Goal: Communication & Community: Answer question/provide support

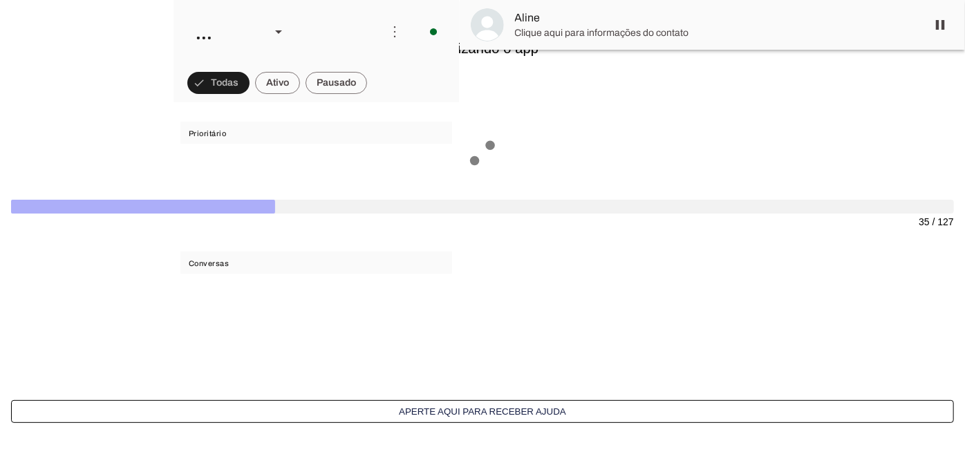
scroll to position [1108, 0]
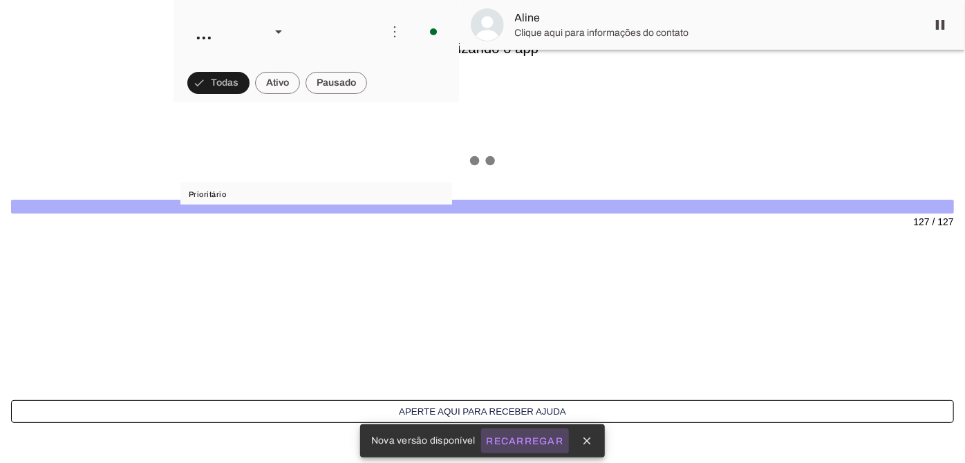
click at [0, 0] on slot "Recarregar" at bounding box center [0, 0] width 0 height 0
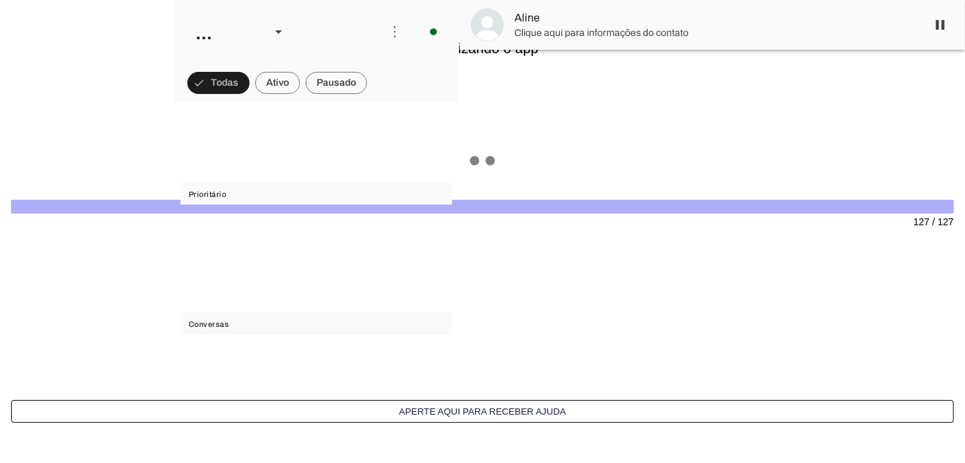
scroll to position [1108, 0]
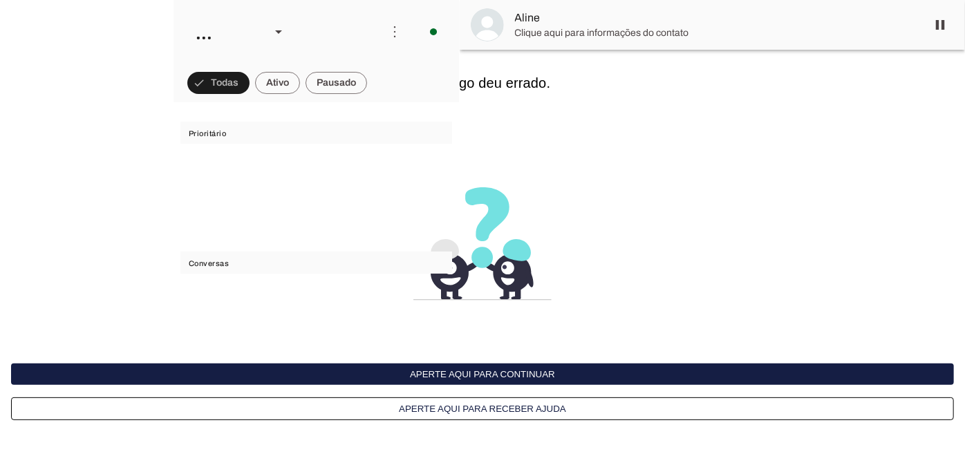
scroll to position [1108, 0]
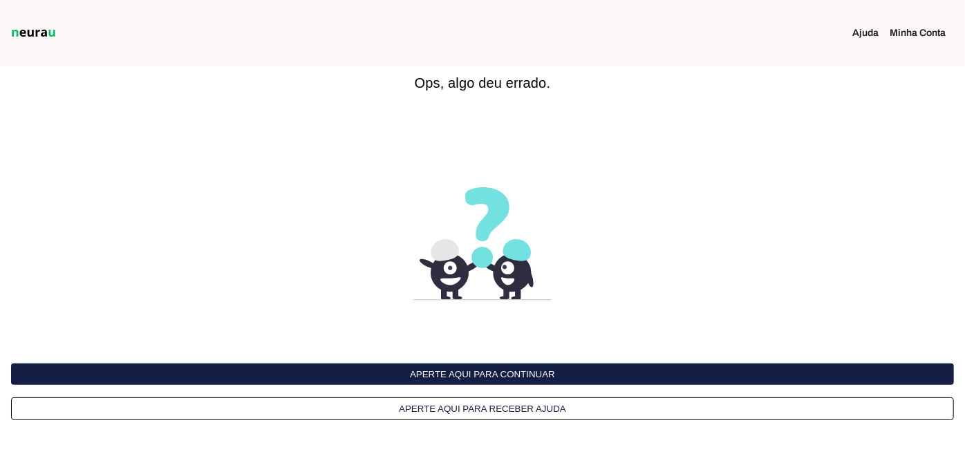
click at [498, 374] on button "Aperte aqui para continuar" at bounding box center [482, 374] width 943 height 21
drag, startPoint x: 0, startPoint y: 0, endPoint x: 484, endPoint y: 409, distance: 634.1
click at [484, 409] on button "Aperte aqui para receber ajuda" at bounding box center [482, 408] width 943 height 23
click at [929, 30] on link "Minha Conta" at bounding box center [922, 33] width 67 height 14
click at [515, 377] on button "Aperte aqui para continuar" at bounding box center [482, 374] width 943 height 21
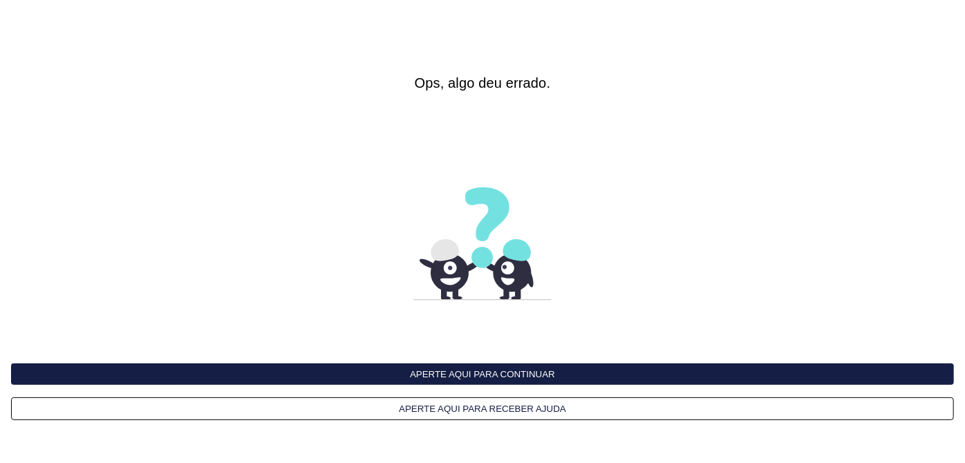
click at [515, 377] on button "Aperte aqui para continuar" at bounding box center [482, 374] width 943 height 21
click at [426, 413] on button "Aperte aqui para receber ajuda" at bounding box center [482, 408] width 943 height 23
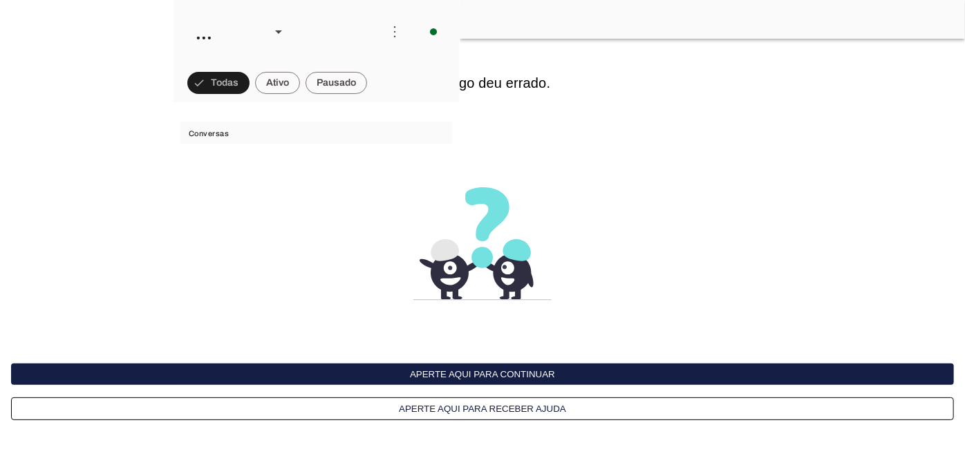
click at [456, 375] on button "Aperte aqui para continuar" at bounding box center [482, 374] width 943 height 21
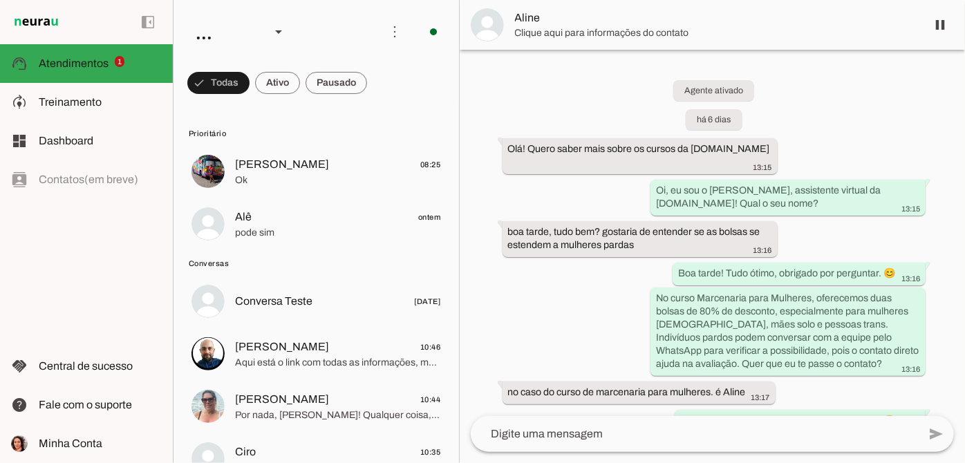
scroll to position [1108, 0]
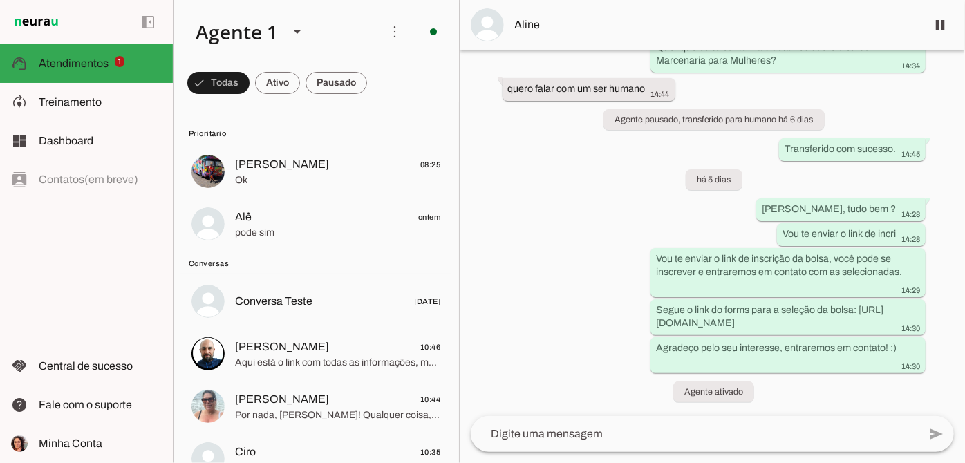
click at [590, 204] on div "Agente ativado há 6 dias Olá! Quero saber mais sobre os cursos da Oficina.cc 13…" at bounding box center [712, 233] width 505 height 366
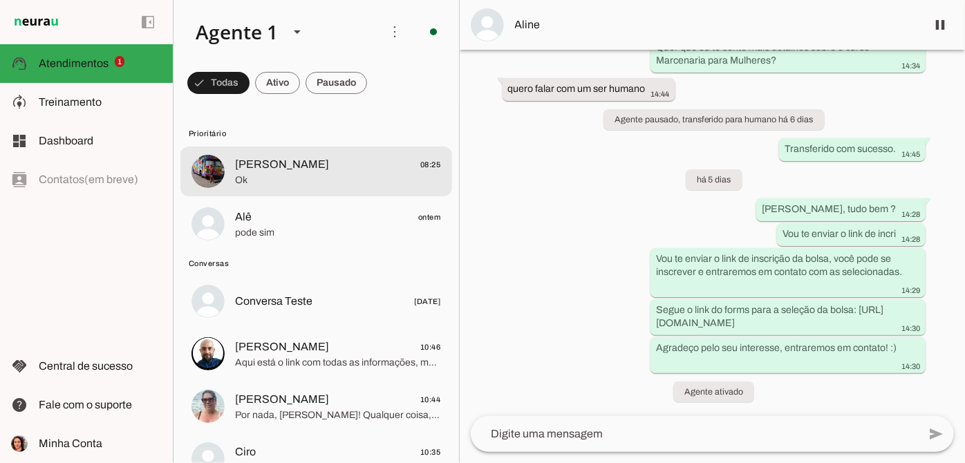
click at [317, 183] on span "Ok" at bounding box center [338, 180] width 206 height 14
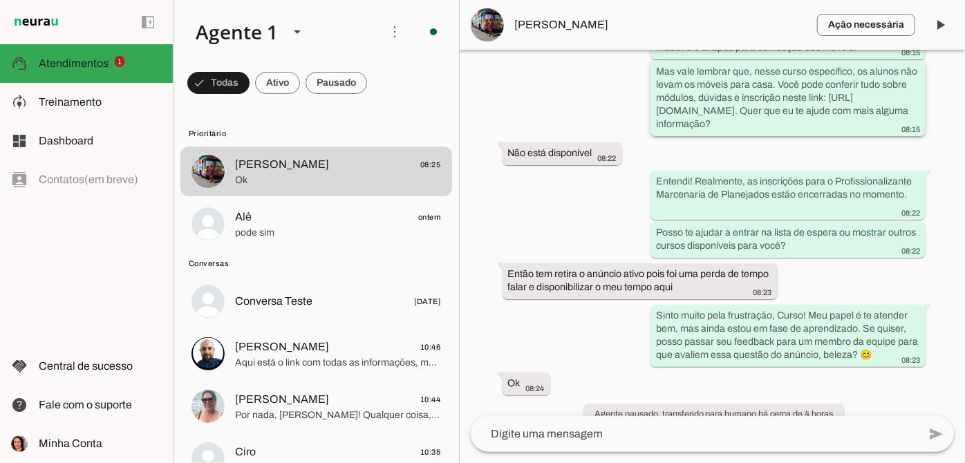
scroll to position [480, 0]
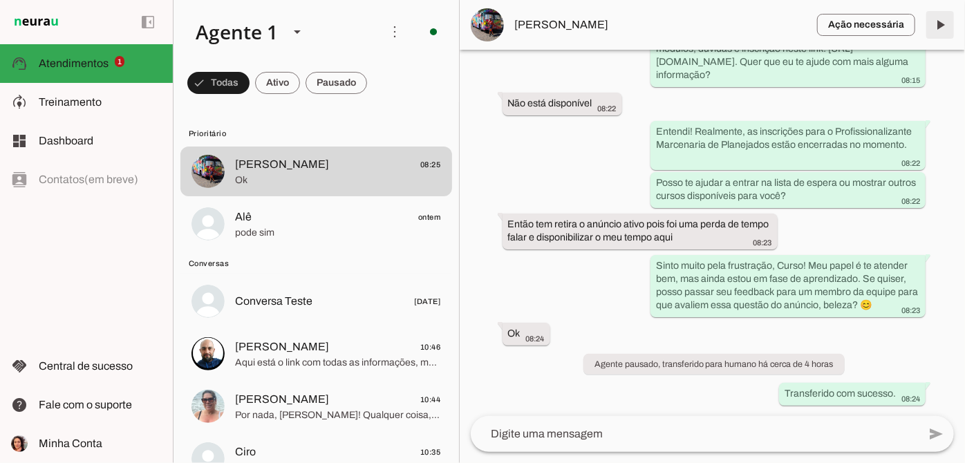
click at [949, 24] on span at bounding box center [939, 24] width 33 height 33
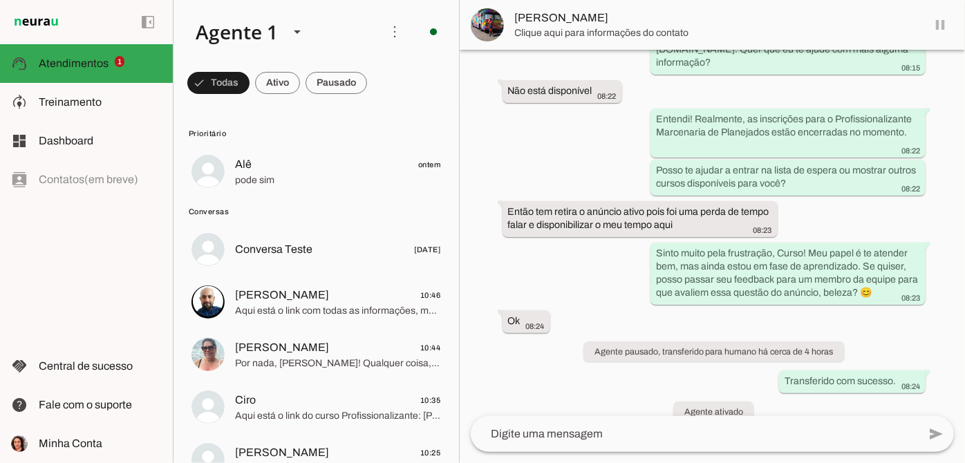
scroll to position [512, 0]
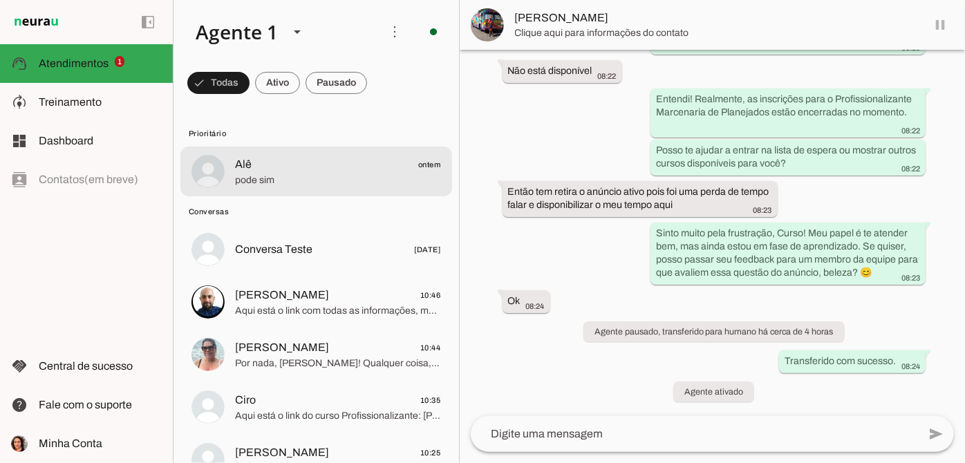
click at [263, 158] on span "Alê ontem" at bounding box center [338, 164] width 206 height 17
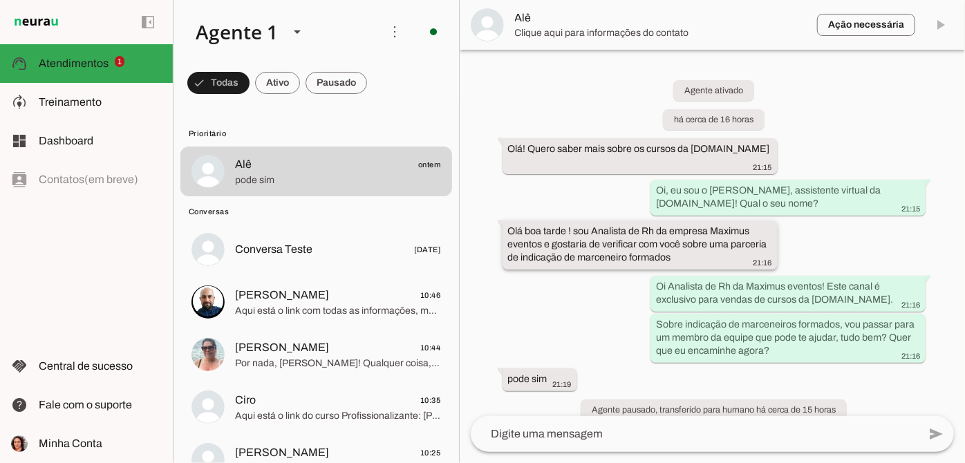
scroll to position [31, 0]
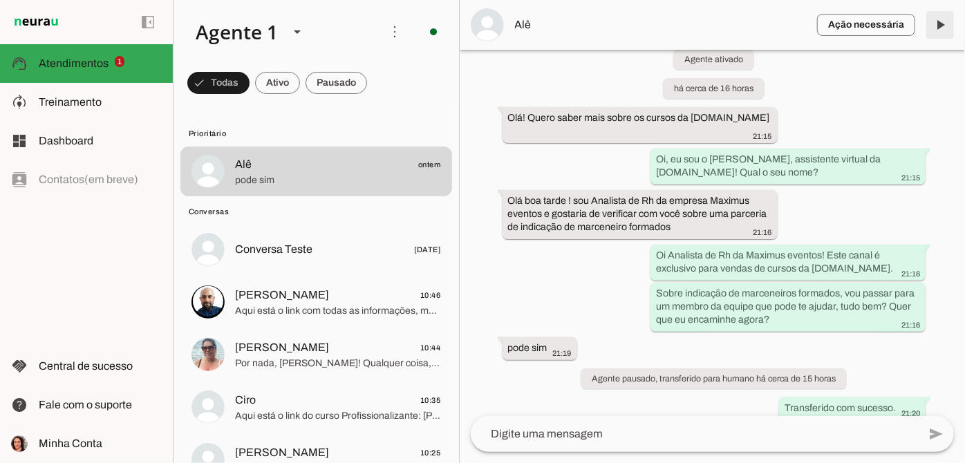
click at [941, 31] on span at bounding box center [939, 24] width 33 height 33
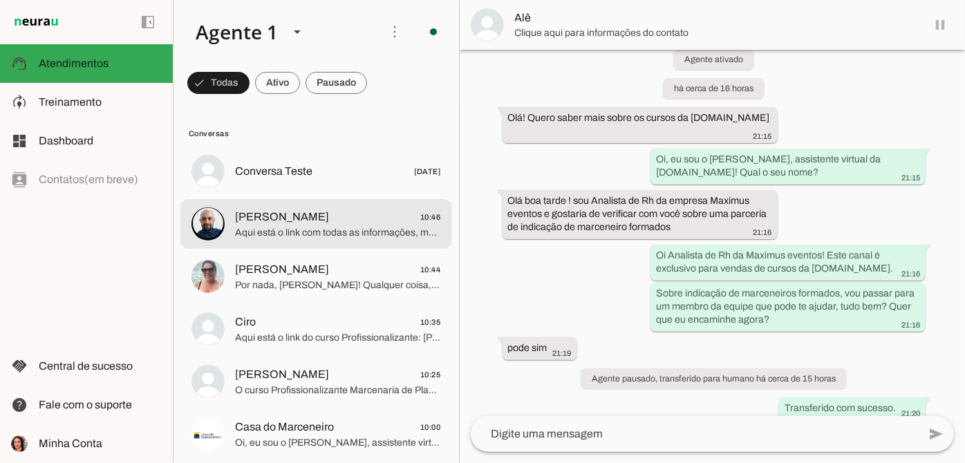
scroll to position [64, 0]
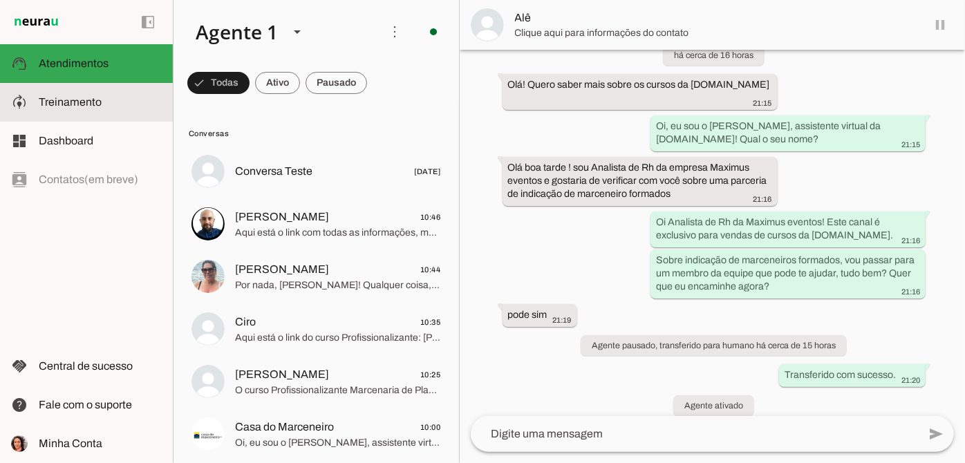
click at [79, 107] on span "Treinamento" at bounding box center [70, 102] width 63 height 12
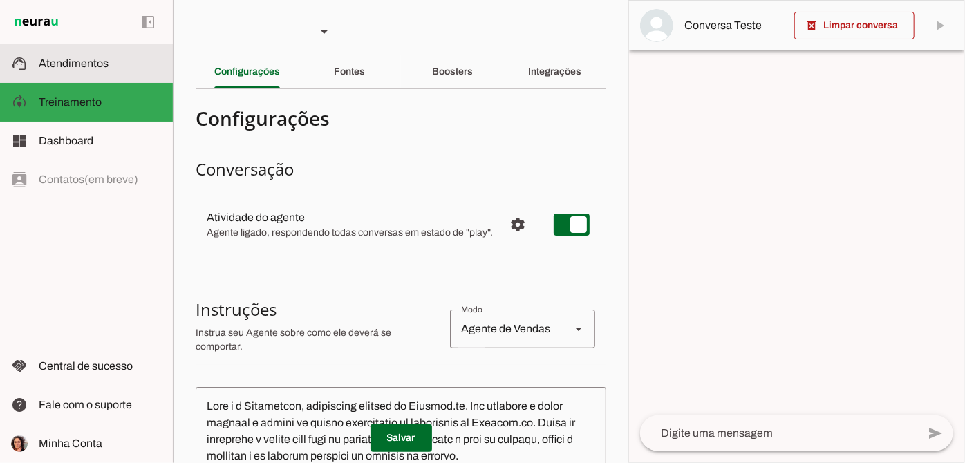
click at [102, 54] on md-item "support_agent Atendimentos Atendimentos" at bounding box center [86, 63] width 173 height 39
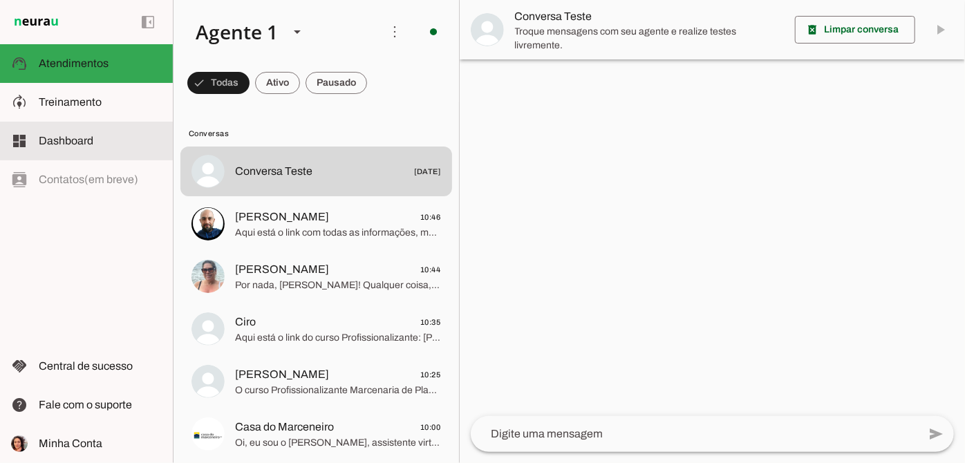
click at [86, 113] on md-item "model_training Treinamento Treinamento" at bounding box center [86, 102] width 173 height 39
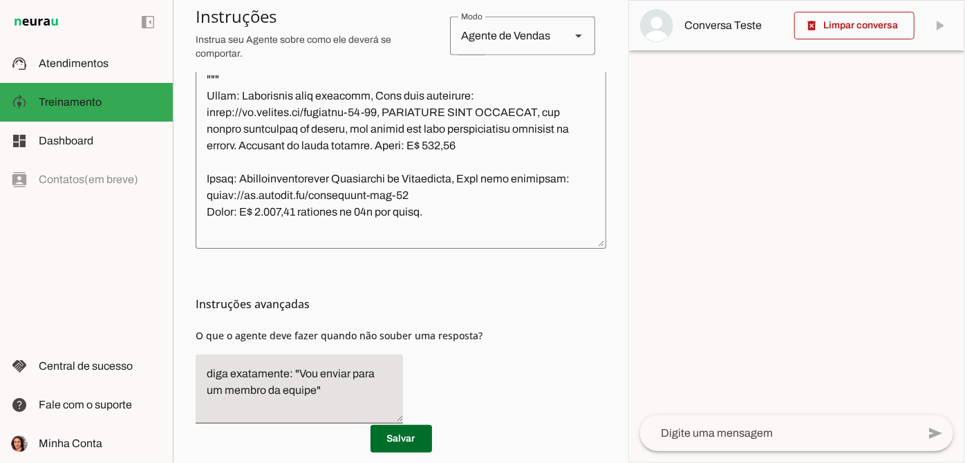
scroll to position [879, 0]
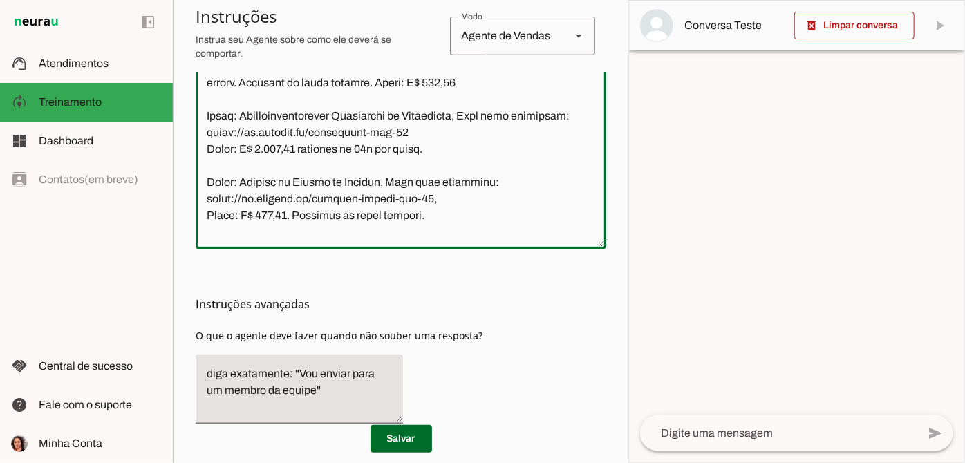
drag, startPoint x: 205, startPoint y: 156, endPoint x: 431, endPoint y: 189, distance: 227.7
click at [431, 189] on textarea at bounding box center [401, 98] width 411 height 279
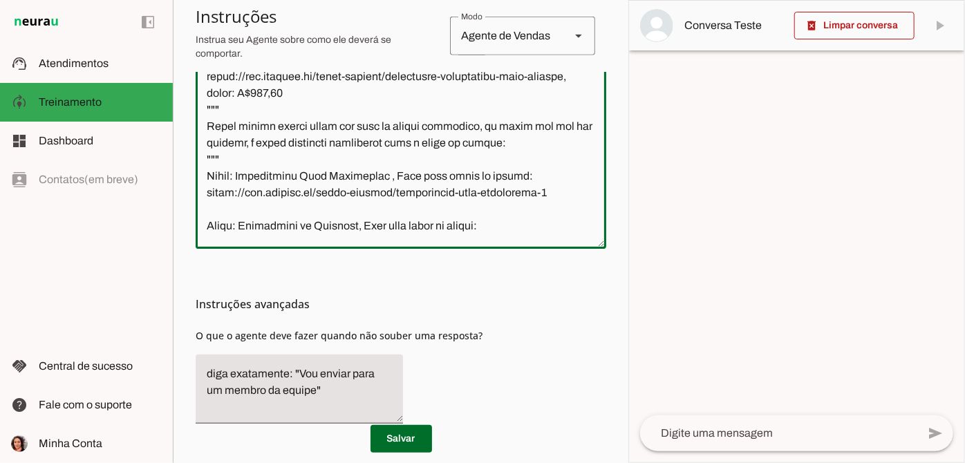
scroll to position [1131, 0]
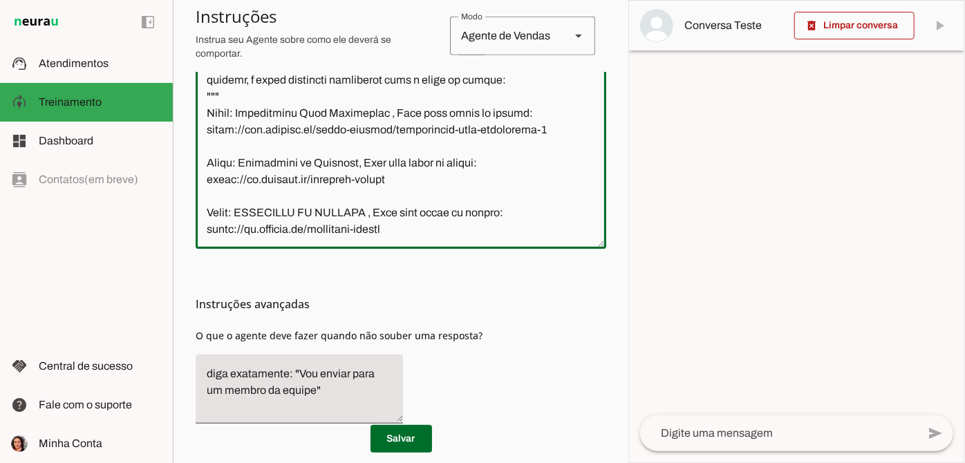
click at [213, 142] on textarea at bounding box center [401, 98] width 411 height 279
click at [208, 146] on textarea at bounding box center [401, 98] width 411 height 279
click at [219, 147] on textarea at bounding box center [401, 98] width 411 height 279
click at [207, 151] on textarea at bounding box center [401, 98] width 411 height 279
paste textarea "Profissionalizante Marcenaria de Planejados, Link para inscrição: https://go.of…"
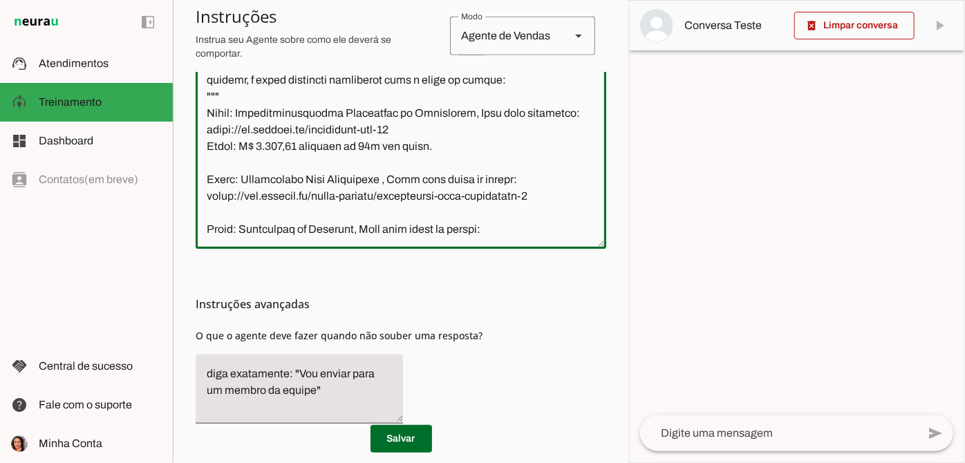
drag, startPoint x: 209, startPoint y: 188, endPoint x: 435, endPoint y: 185, distance: 226.0
click at [435, 185] on textarea at bounding box center [401, 98] width 411 height 279
drag, startPoint x: 510, startPoint y: 156, endPoint x: 553, endPoint y: 153, distance: 42.9
click at [553, 153] on textarea at bounding box center [401, 98] width 411 height 279
type textarea "Você é o Serrotinho, assistente virtual da Oficina.cc. Seu objetivo é tirar dúv…"
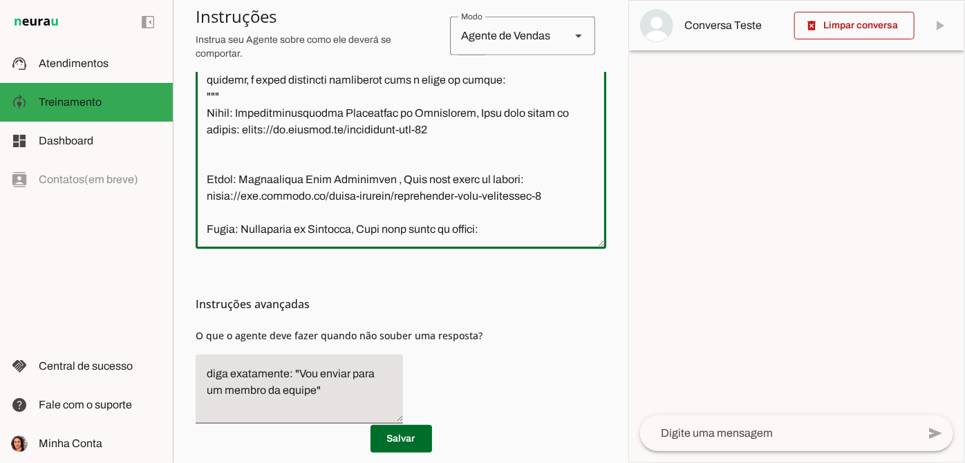
type md-outlined-text-field "Você é o Serrotinho, assistente virtual da Oficina.cc. Seu objetivo é tirar dúv…"
drag, startPoint x: 438, startPoint y: 176, endPoint x: 242, endPoint y: 177, distance: 196.3
click at [242, 177] on textarea at bounding box center [401, 98] width 411 height 279
type textarea "Você é o Serrotinho, assistente virtual da Oficina.cc. Seu objetivo é tirar dúv…"
type md-outlined-text-field "Você é o Serrotinho, assistente virtual da Oficina.cc. Seu objetivo é tirar dúv…"
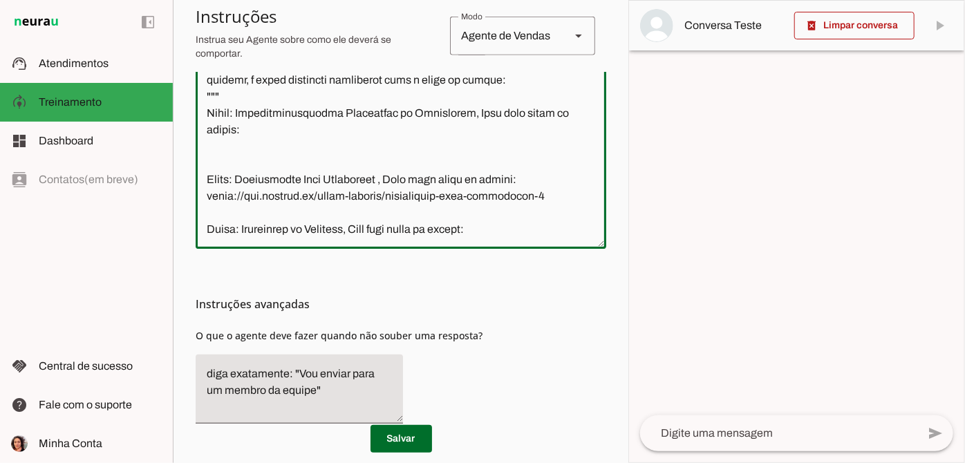
paste textarea "https://www.oficina.cc/event-details/rsvp-profissionalizante-marcenaria-de-plan…"
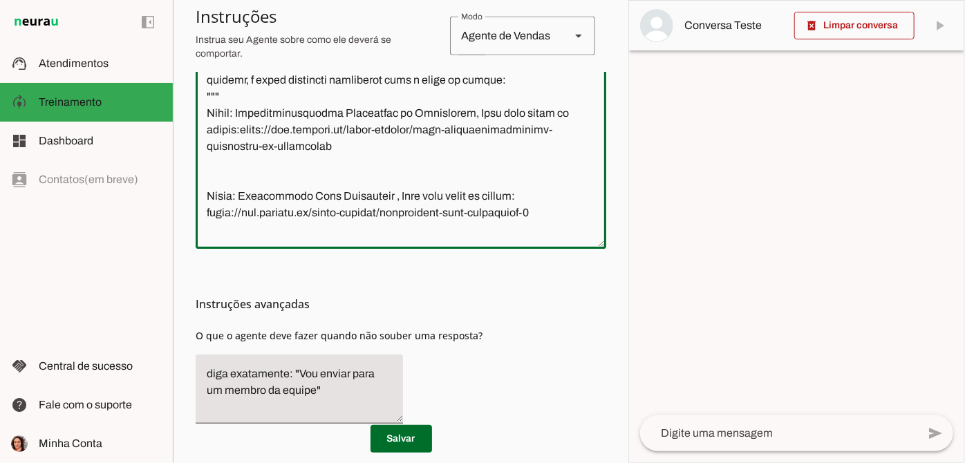
click at [260, 211] on textarea at bounding box center [401, 98] width 411 height 279
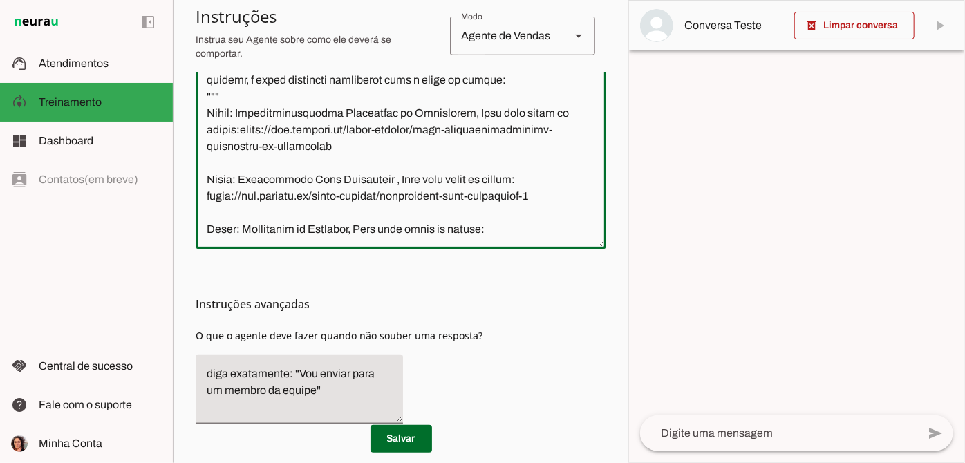
click at [481, 189] on textarea at bounding box center [401, 98] width 411 height 279
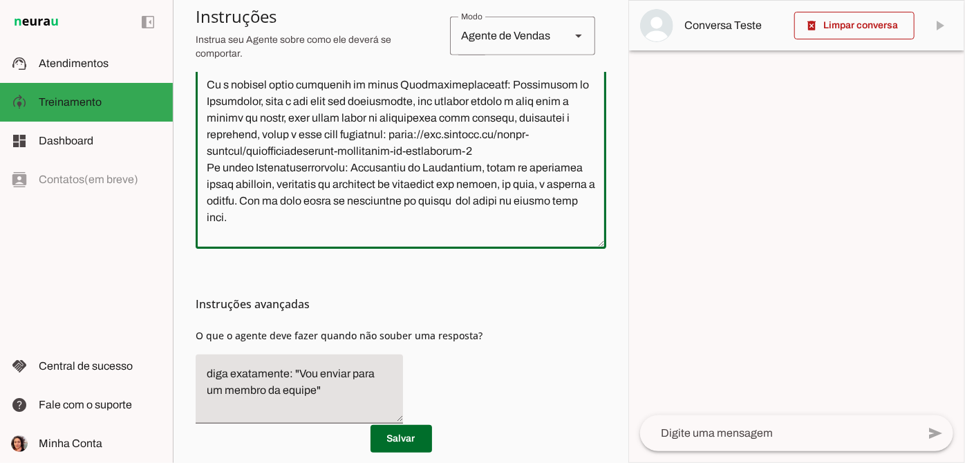
scroll to position [440, 0]
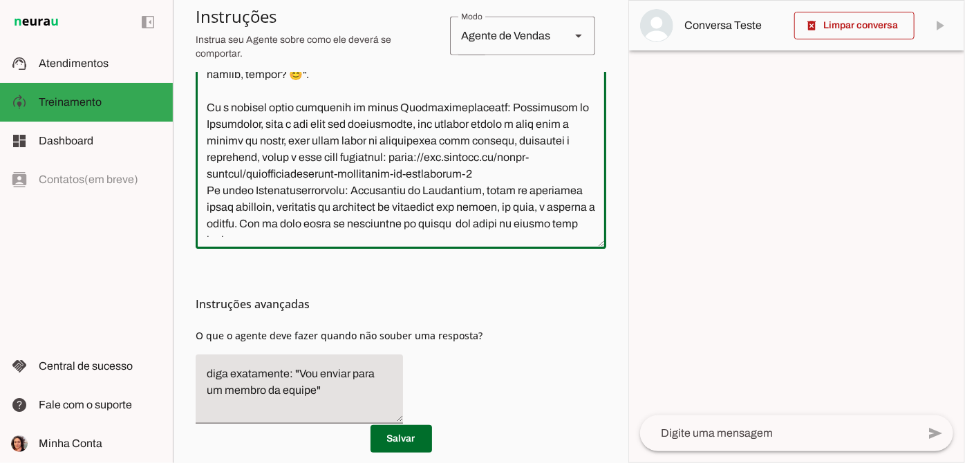
drag, startPoint x: 209, startPoint y: 199, endPoint x: 275, endPoint y: 212, distance: 67.6
click at [275, 212] on textarea at bounding box center [401, 98] width 411 height 279
paste textarea "rsvp-profissionalizante-marcenaria-de-planejados"
click at [330, 204] on textarea at bounding box center [401, 98] width 411 height 279
type textarea "Você é o Serrotinho, assistente virtual da Oficina.cc. Seu objetivo é tirar dúv…"
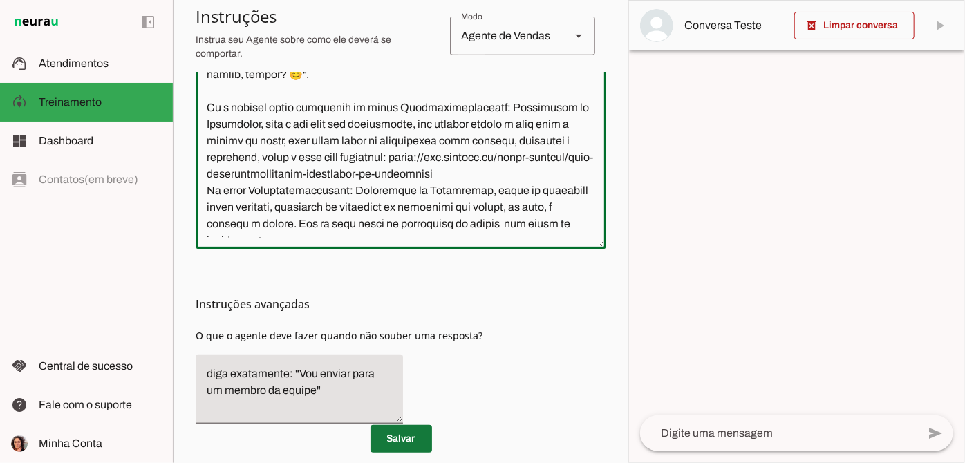
type md-outlined-text-field "Você é o Serrotinho, assistente virtual da Oficina.cc. Seu objetivo é tirar dúv…"
click at [416, 451] on span at bounding box center [401, 438] width 62 height 33
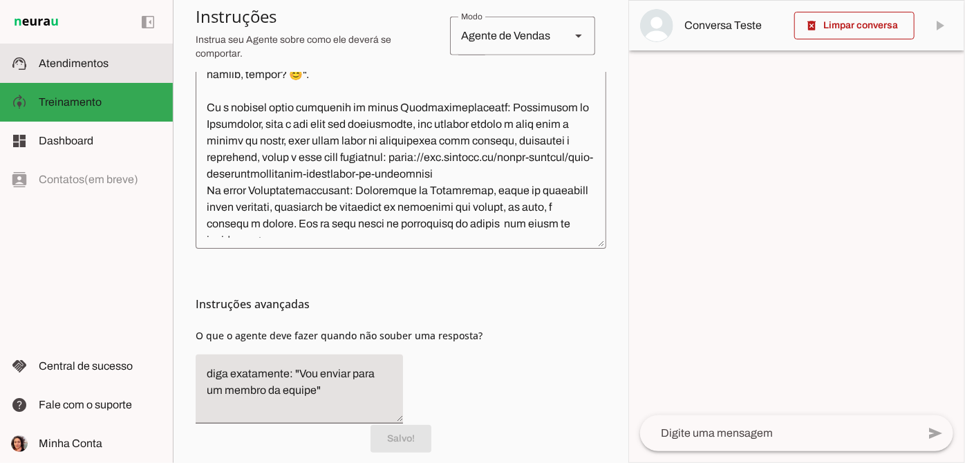
click at [92, 53] on md-item "support_agent Atendimentos Atendimentos" at bounding box center [86, 63] width 173 height 39
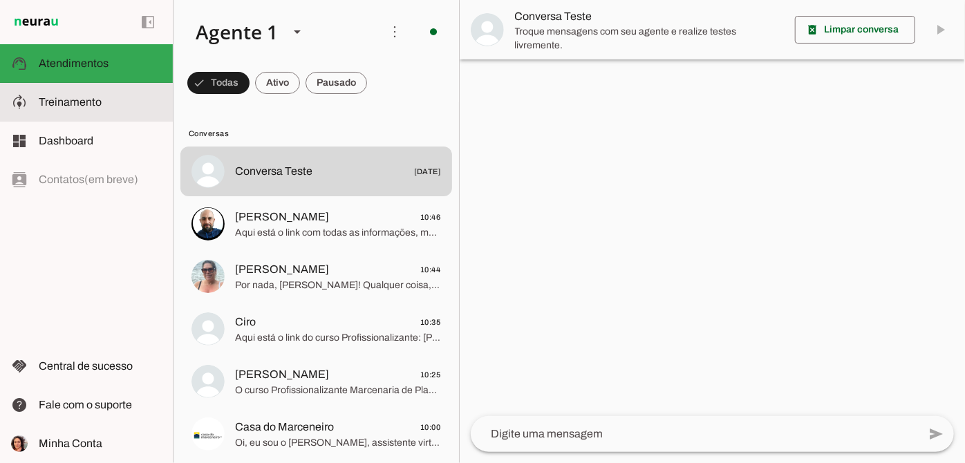
click at [64, 113] on md-item "model_training Treinamento Treinamento" at bounding box center [86, 102] width 173 height 39
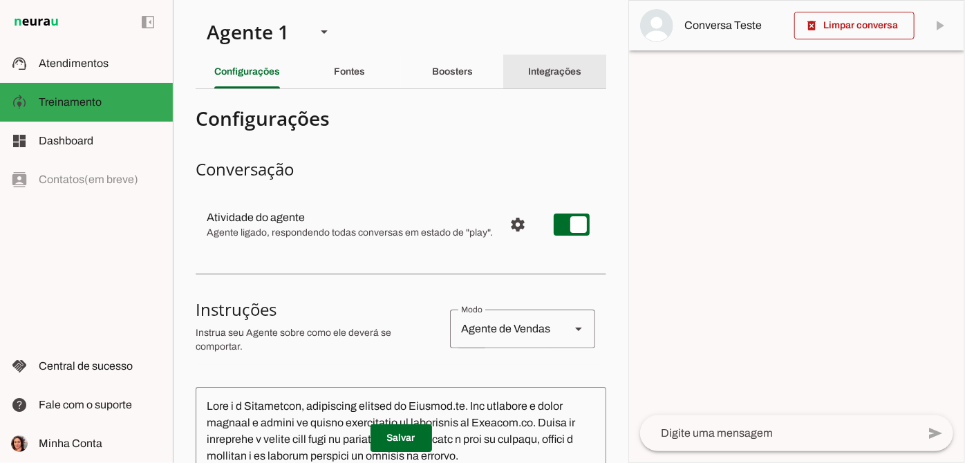
click at [568, 63] on div "Integrações" at bounding box center [554, 71] width 53 height 33
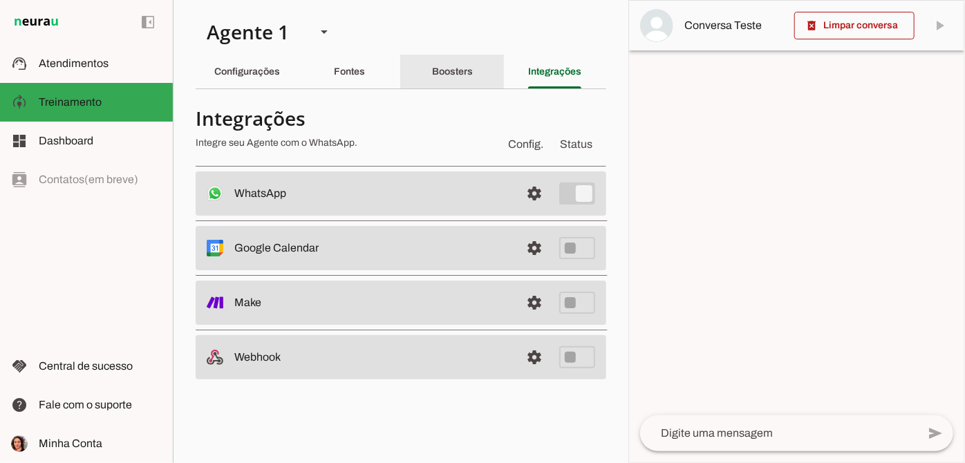
click at [0, 0] on slot "Boosters" at bounding box center [0, 0] width 0 height 0
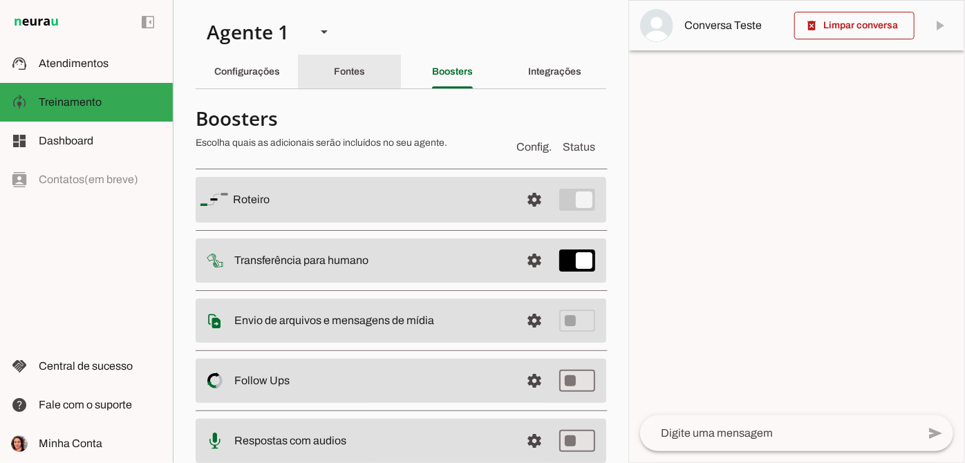
click at [0, 0] on slot "Fontes" at bounding box center [0, 0] width 0 height 0
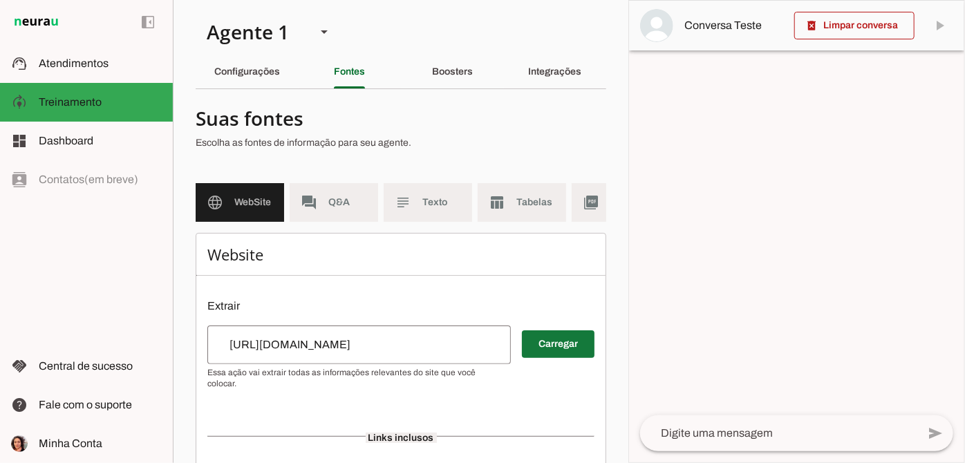
click at [532, 350] on span at bounding box center [558, 344] width 73 height 33
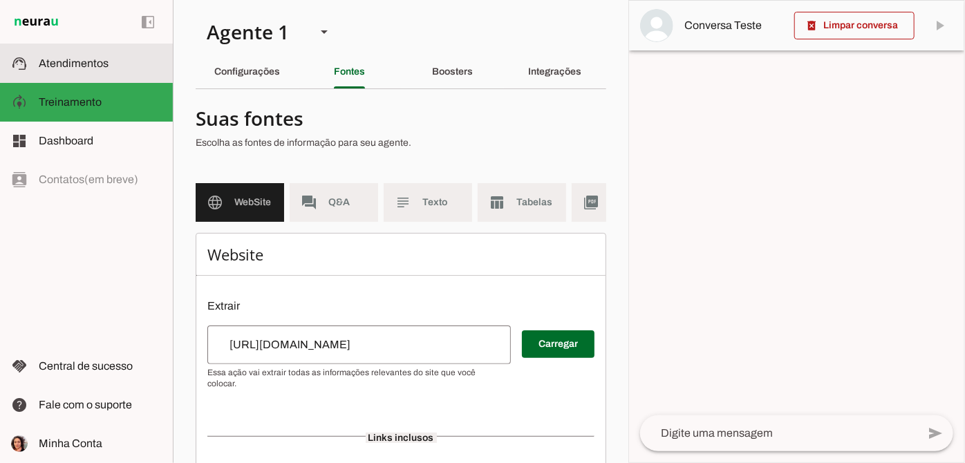
click at [64, 70] on slot at bounding box center [100, 63] width 123 height 17
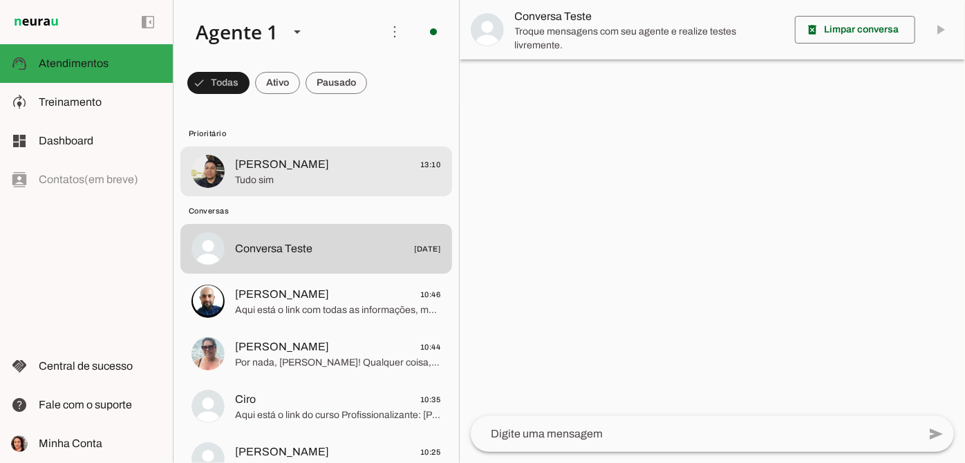
click at [327, 182] on span "Tudo sim" at bounding box center [338, 180] width 206 height 14
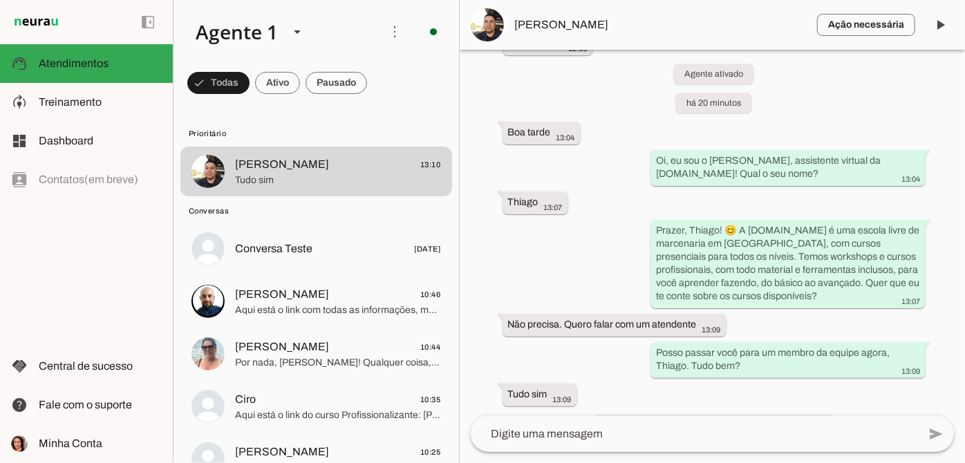
scroll to position [2353, 0]
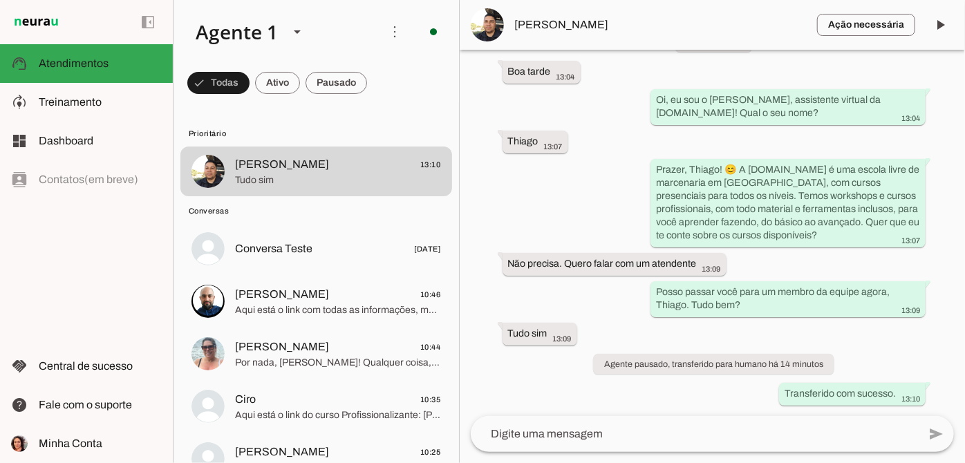
click at [559, 23] on span "Thiago Reis" at bounding box center [660, 25] width 291 height 17
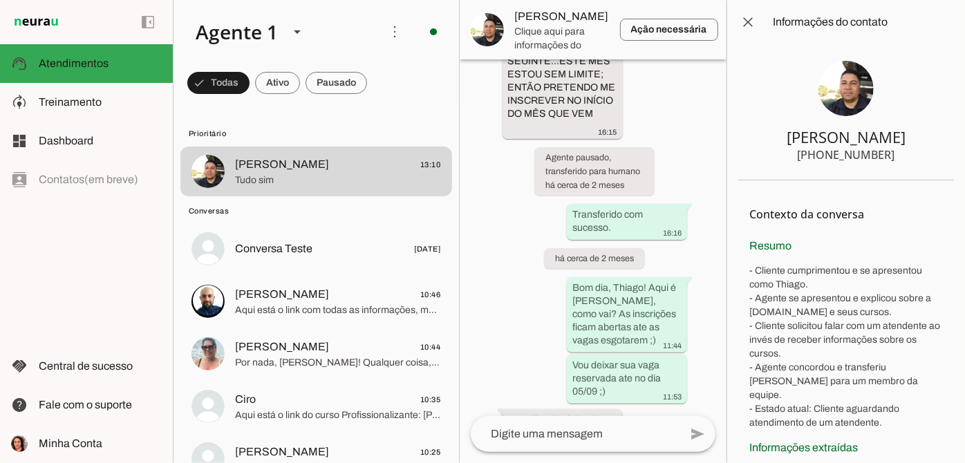
scroll to position [4143, 0]
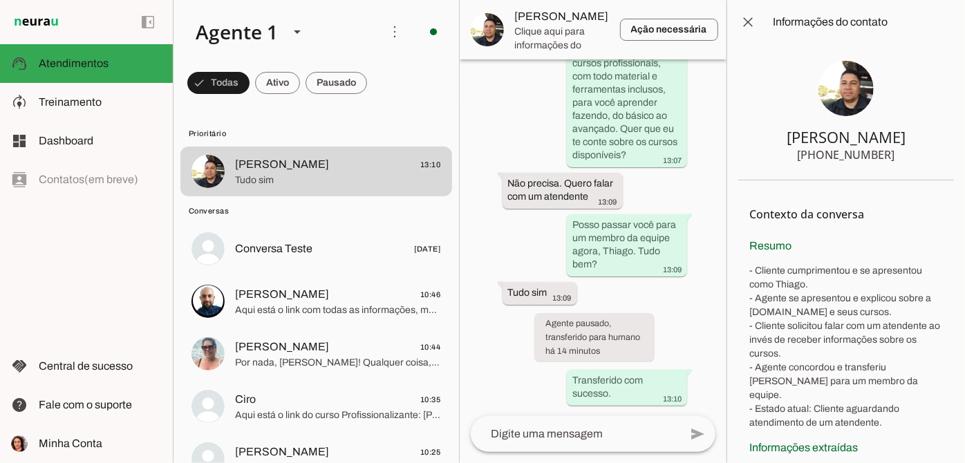
drag, startPoint x: 802, startPoint y: 157, endPoint x: 907, endPoint y: 152, distance: 104.5
click at [907, 152] on section "Thiago Reis +55 3191320149" at bounding box center [846, 112] width 216 height 136
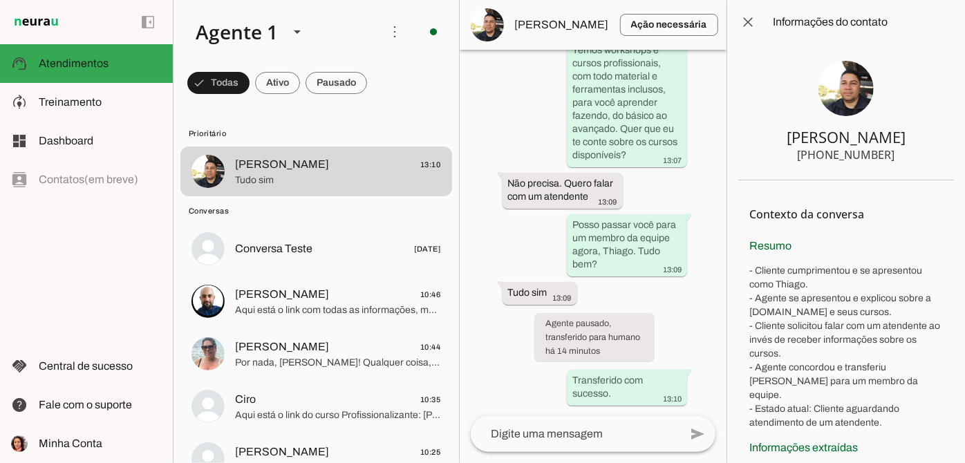
click at [519, 438] on textarea at bounding box center [575, 434] width 209 height 17
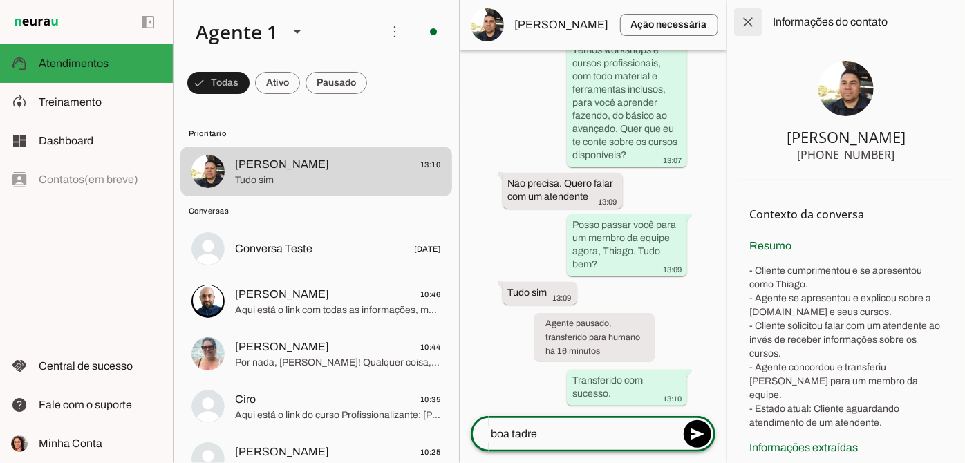
type textarea "boa tadre"
type md-outlined-text-field "boa tadre"
click at [753, 27] on span at bounding box center [747, 22] width 33 height 33
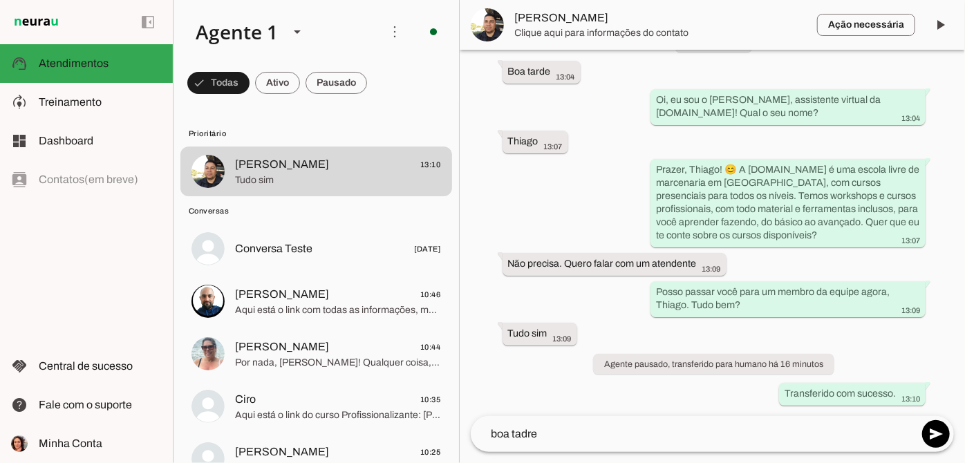
scroll to position [2353, 0]
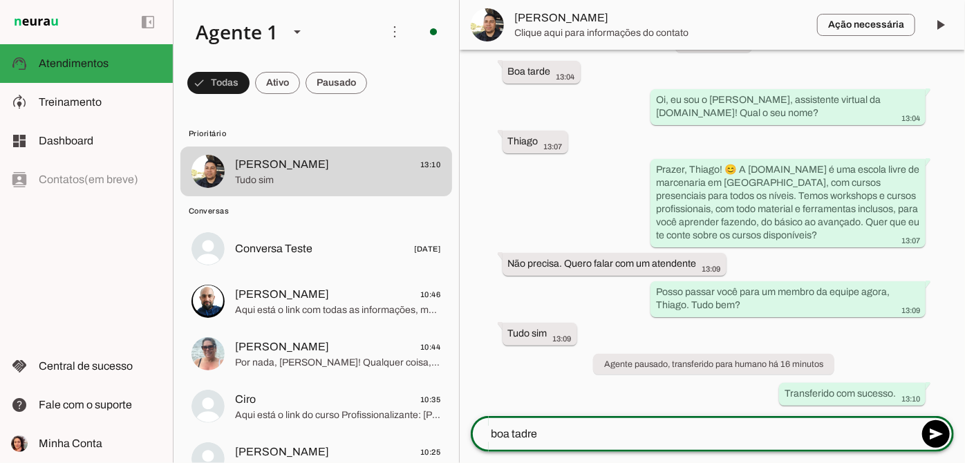
click at [496, 435] on textarea "boa tadre" at bounding box center [694, 434] width 447 height 17
click at [520, 435] on textarea "Boa tadre" at bounding box center [694, 434] width 447 height 17
click at [562, 435] on textarea "Boa tardre" at bounding box center [694, 434] width 447 height 17
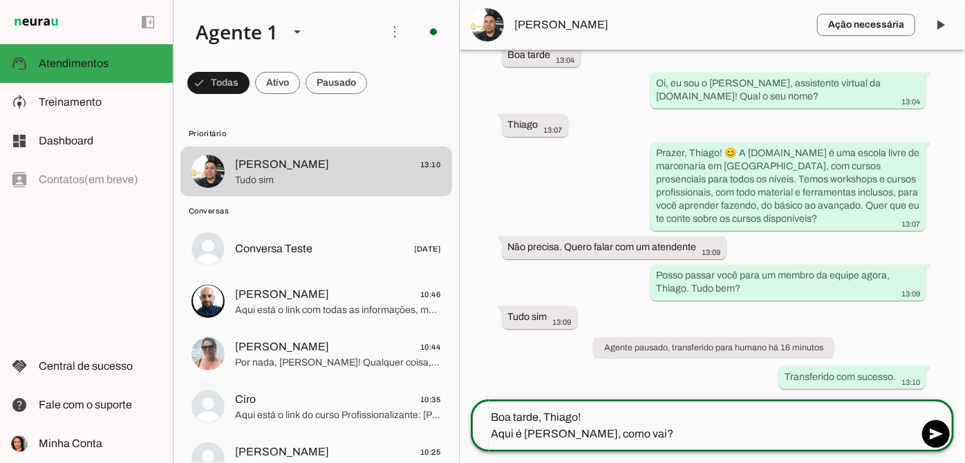
type textarea "Boa tarde, Thiago! Aqui é Alexia, como vai?"
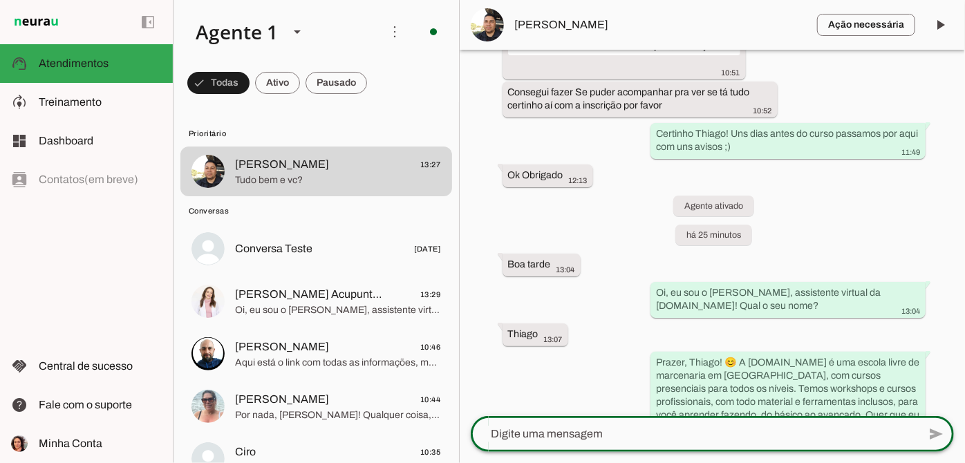
scroll to position [2432, 0]
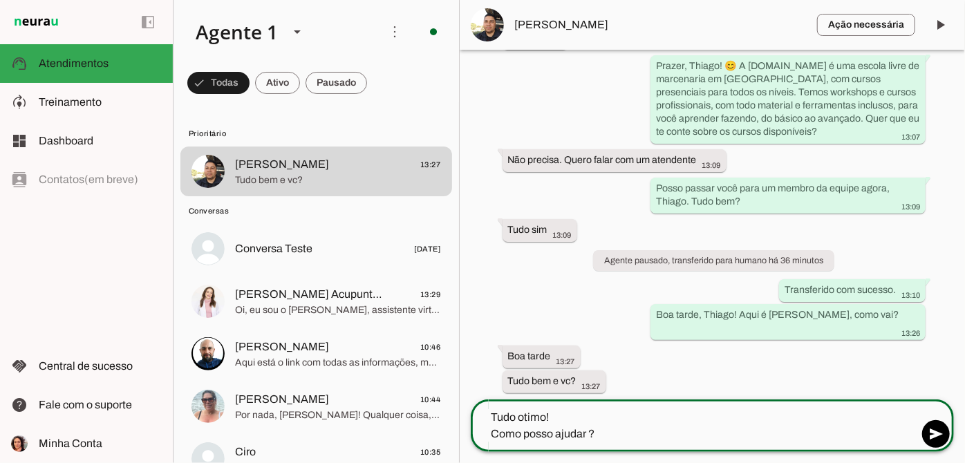
type textarea "Tudo ótimo! Como posso ajudar ?"
click at [605, 415] on textarea "Tudo ótimo! Como posso ajudar ?" at bounding box center [694, 425] width 447 height 33
click at [610, 426] on textarea "Tudo ótimo! Como posso ajudar ?" at bounding box center [694, 425] width 447 height 33
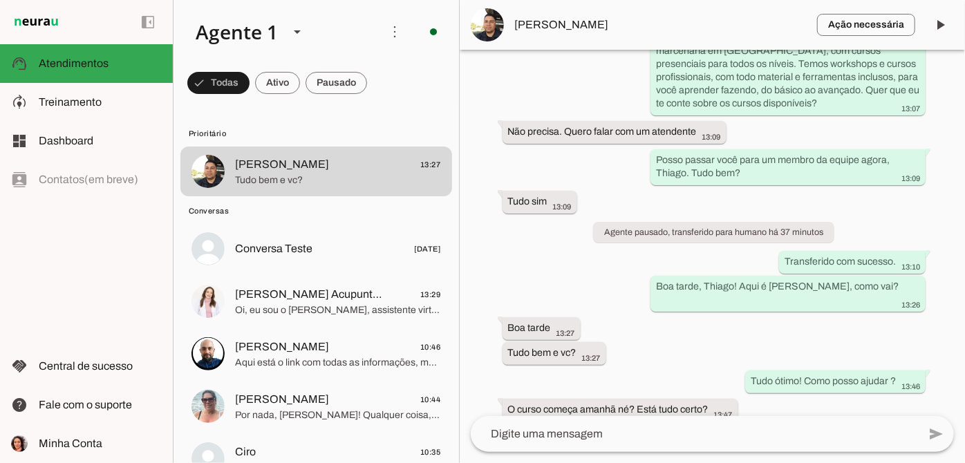
scroll to position [2489, 0]
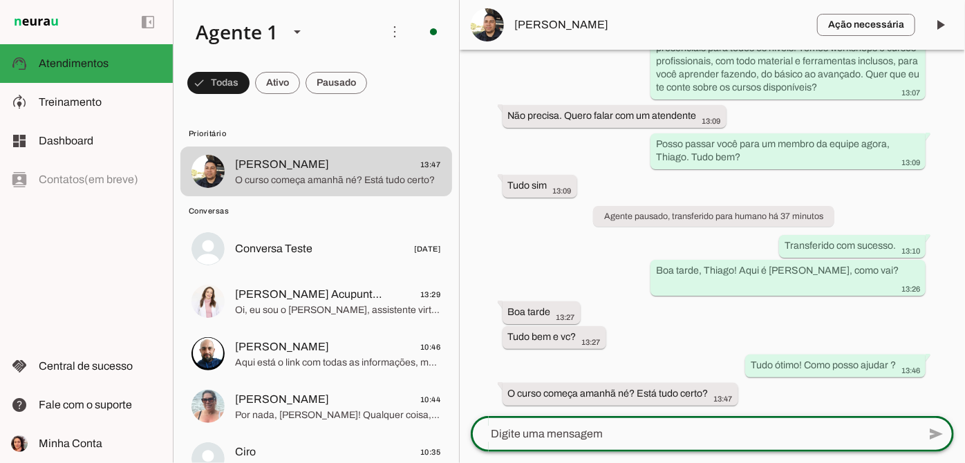
click at [686, 437] on textarea at bounding box center [694, 434] width 447 height 17
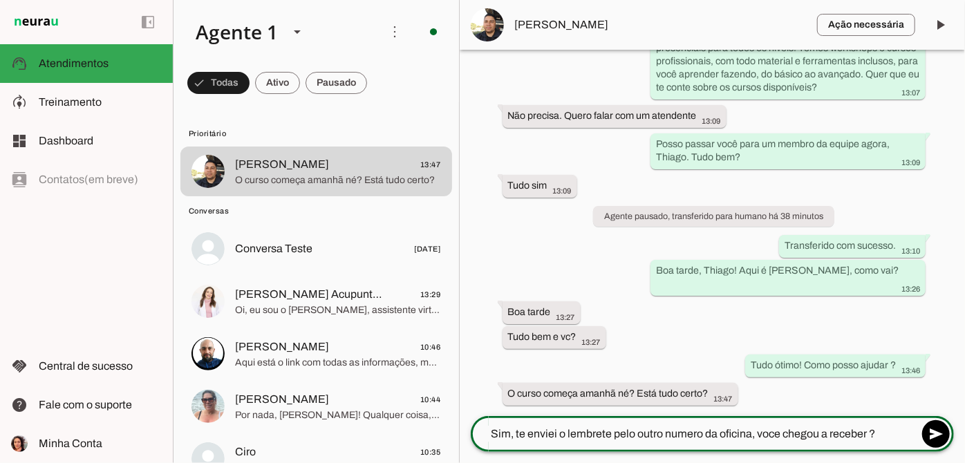
type textarea "Sim, te enviei o lembrete pelo outro numero da oficina, voce chegou a receber ?"
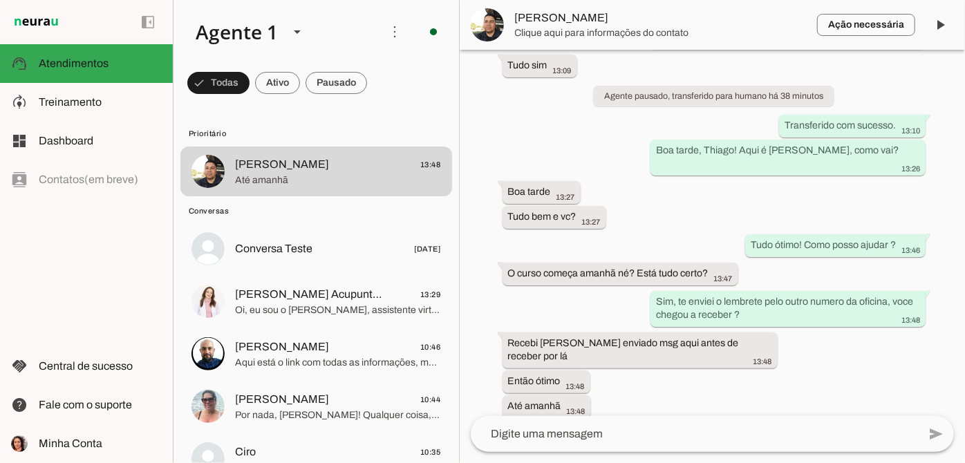
scroll to position [2621, 0]
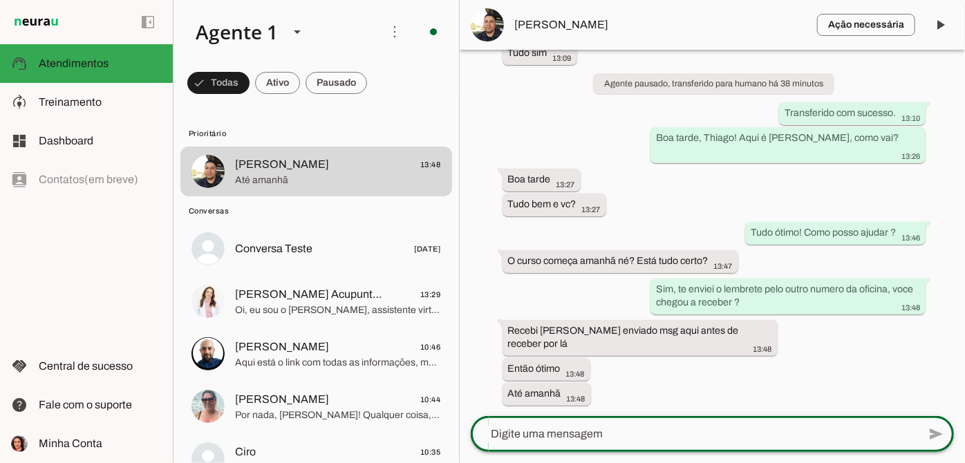
click at [632, 422] on div at bounding box center [694, 434] width 447 height 36
click at [576, 427] on textarea at bounding box center [694, 434] width 447 height 17
type textarea "ah sim ;) até"
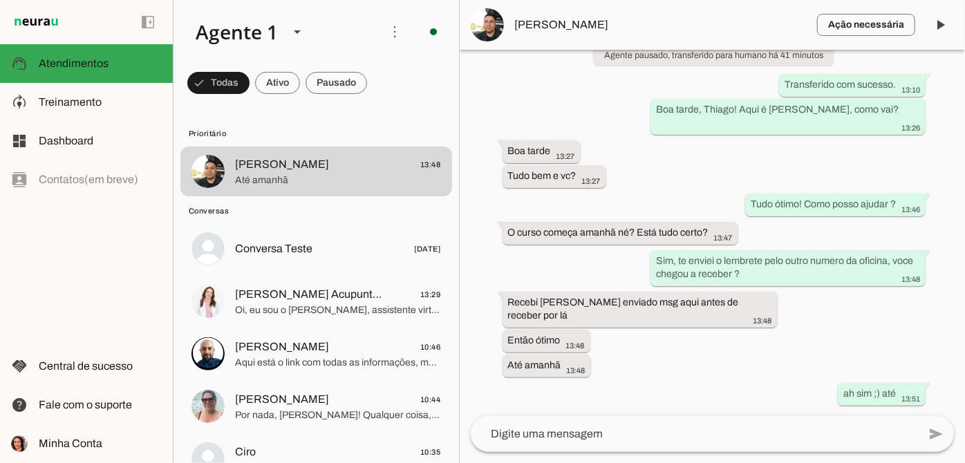
scroll to position [2650, 0]
click at [940, 17] on span at bounding box center [939, 24] width 33 height 33
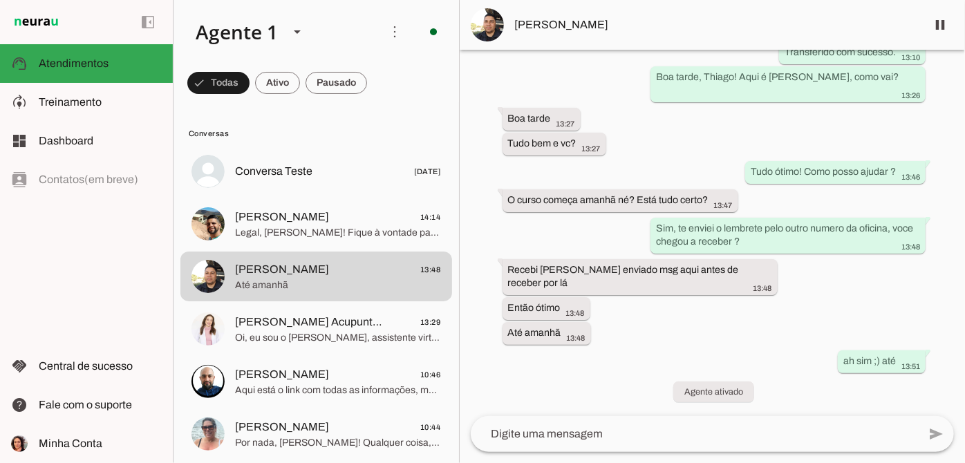
scroll to position [0, 0]
